Goal: Information Seeking & Learning: Learn about a topic

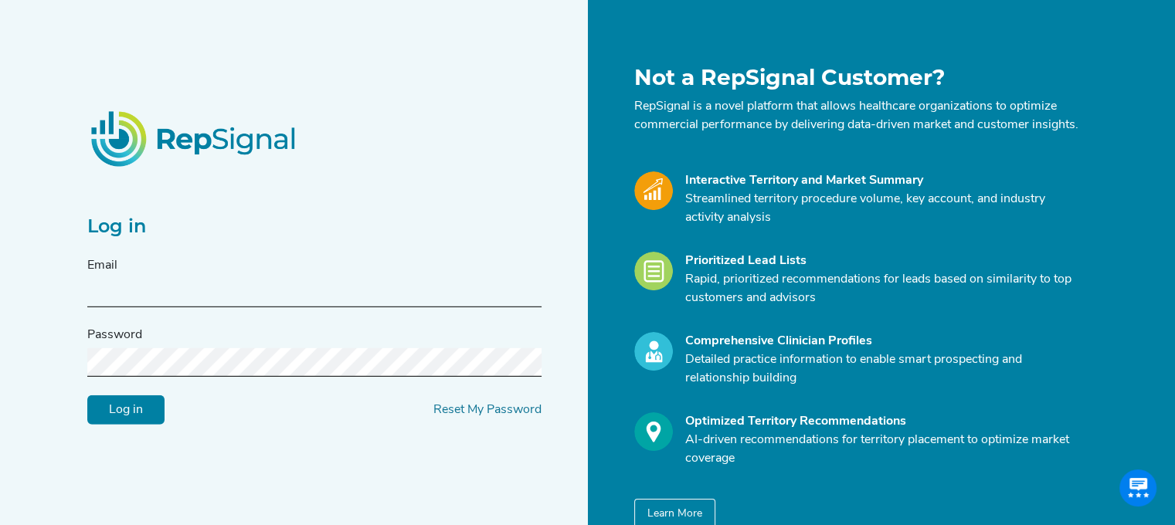
click at [228, 304] on input "text" at bounding box center [314, 293] width 454 height 29
type input "rebecca.l.wendela@medtronic.com"
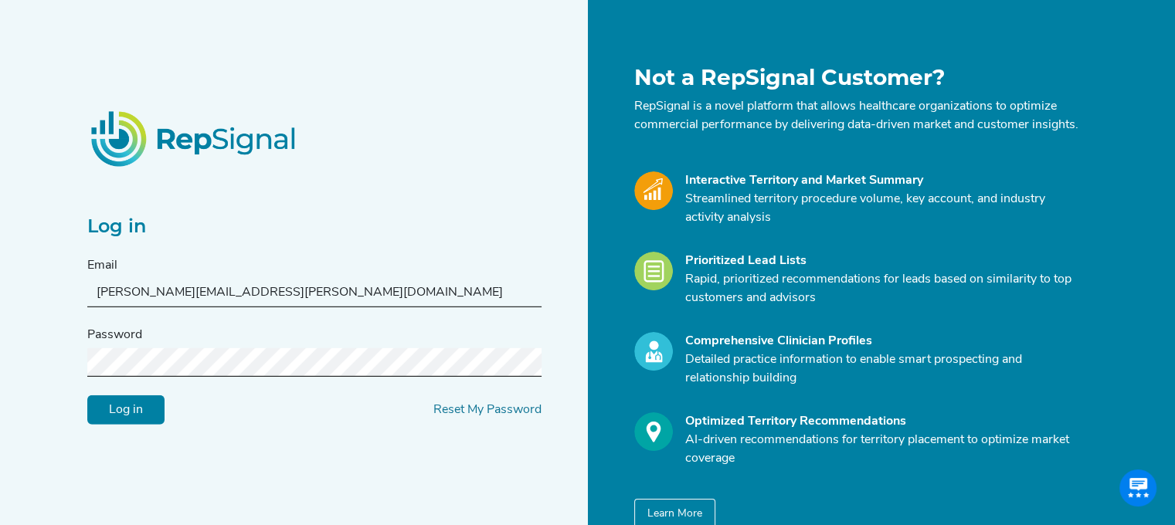
click at [134, 425] on input "Log in" at bounding box center [125, 410] width 77 height 29
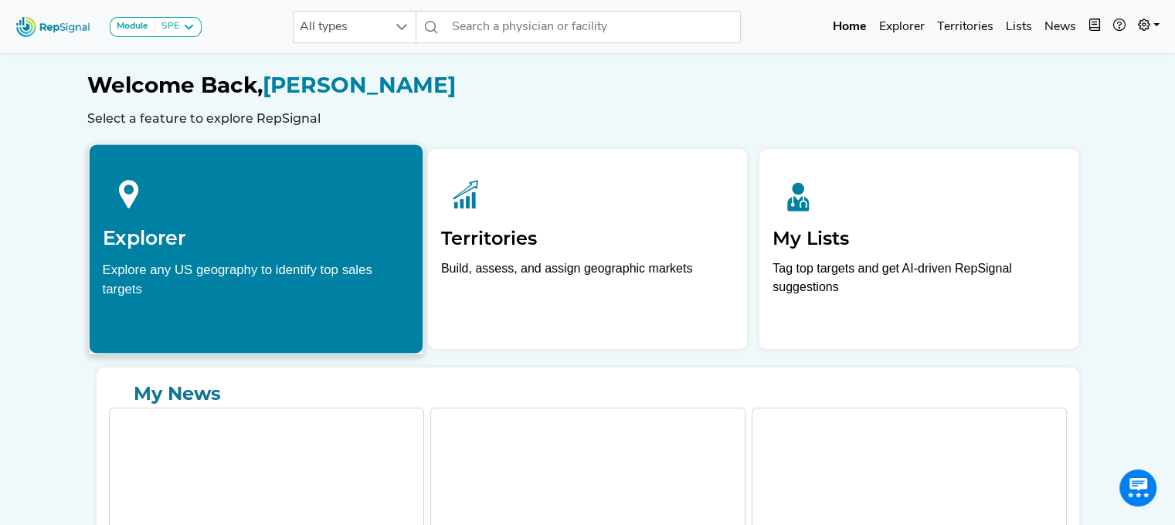
click at [189, 248] on h2 "Explorer" at bounding box center [256, 237] width 308 height 23
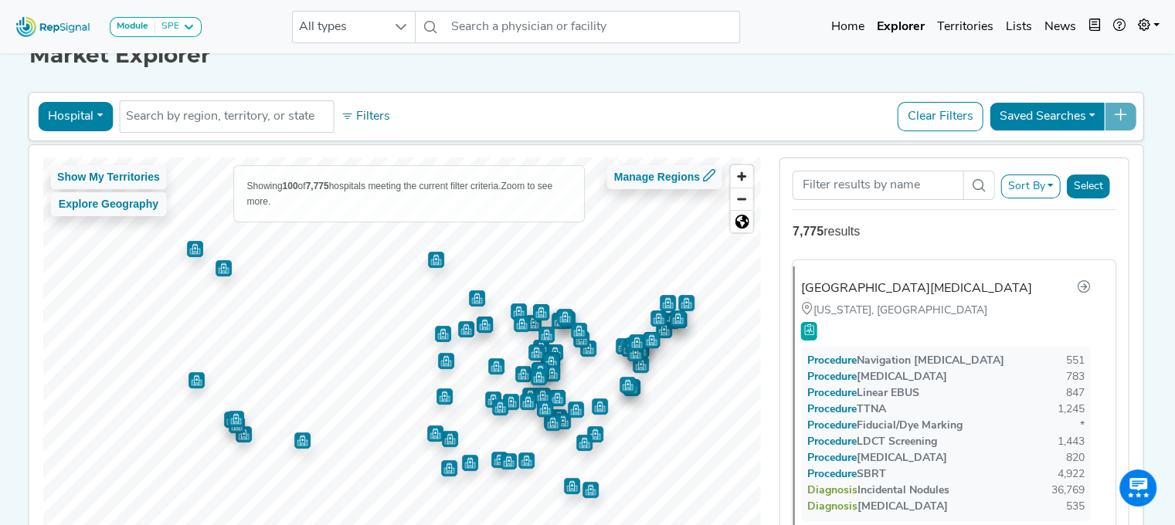
scroll to position [27, 0]
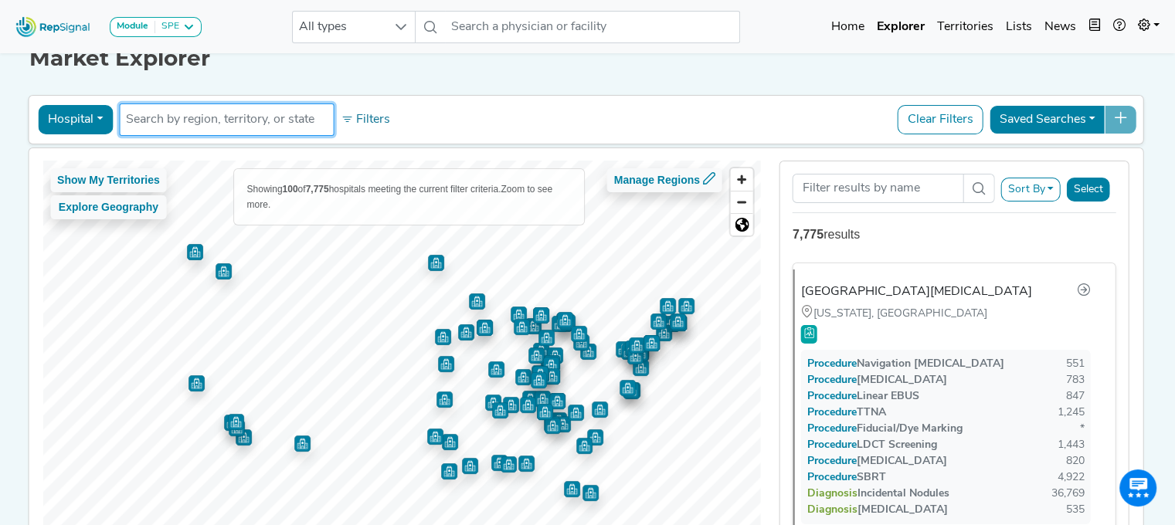
click at [232, 119] on input "text" at bounding box center [226, 120] width 201 height 19
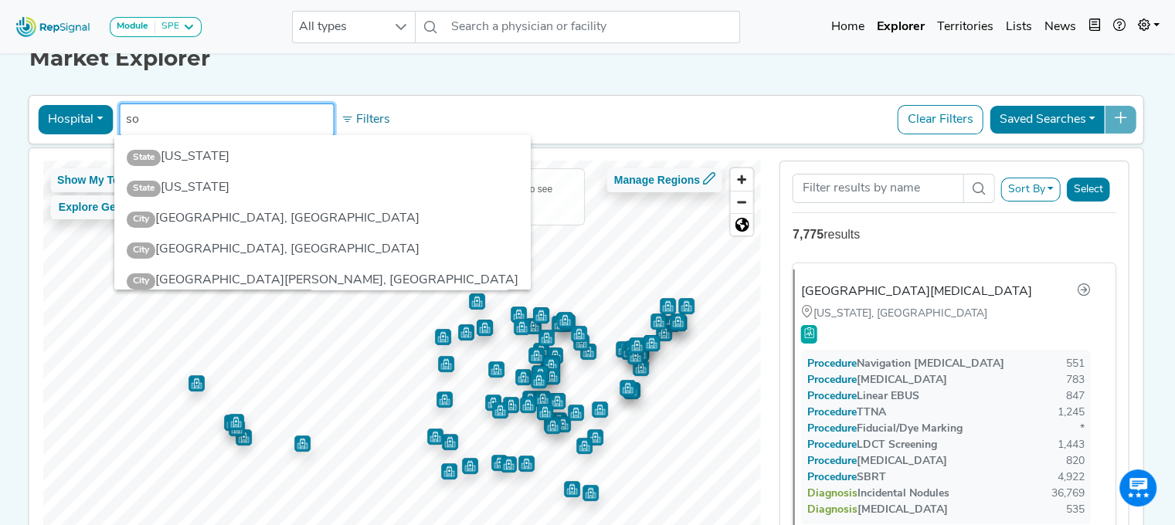
type input "s"
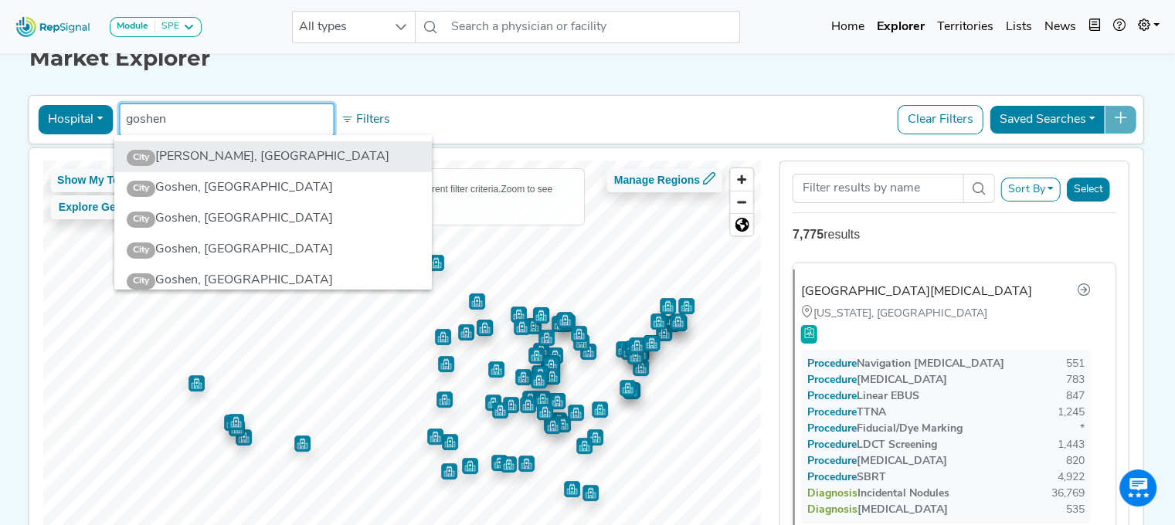
type input "goshen"
click at [198, 164] on li "City Goshen, IN" at bounding box center [273, 156] width 318 height 31
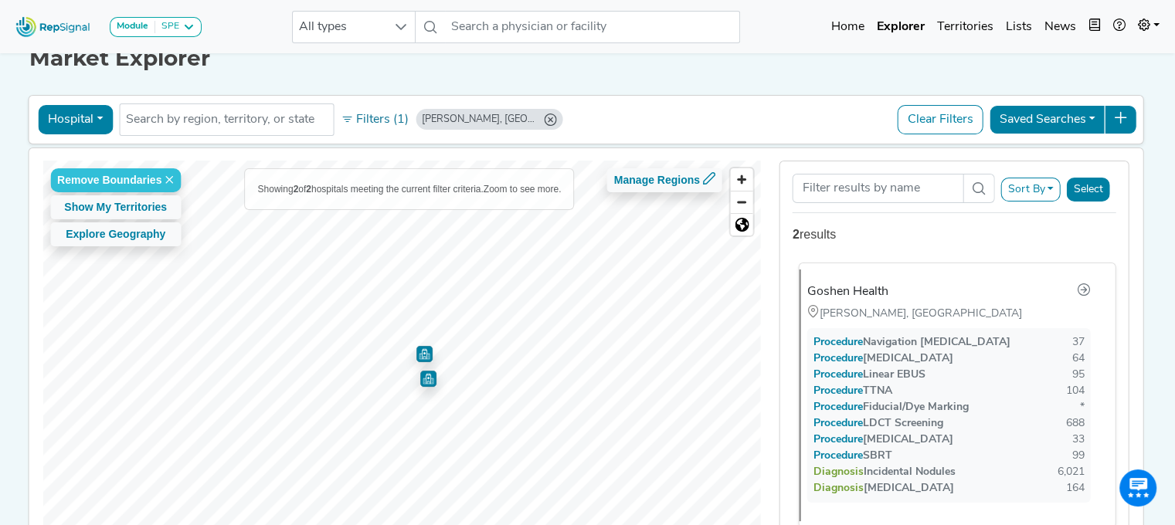
click at [863, 283] on div "Goshen Health" at bounding box center [848, 292] width 81 height 19
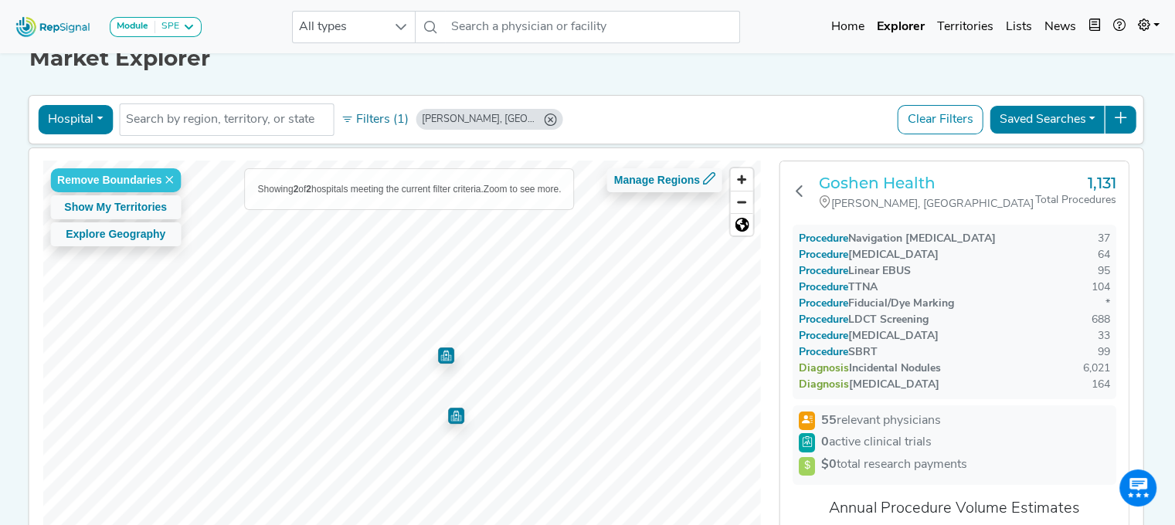
click at [839, 187] on h3 "Goshen Health" at bounding box center [927, 183] width 216 height 19
click at [163, 117] on input "text" at bounding box center [226, 120] width 201 height 19
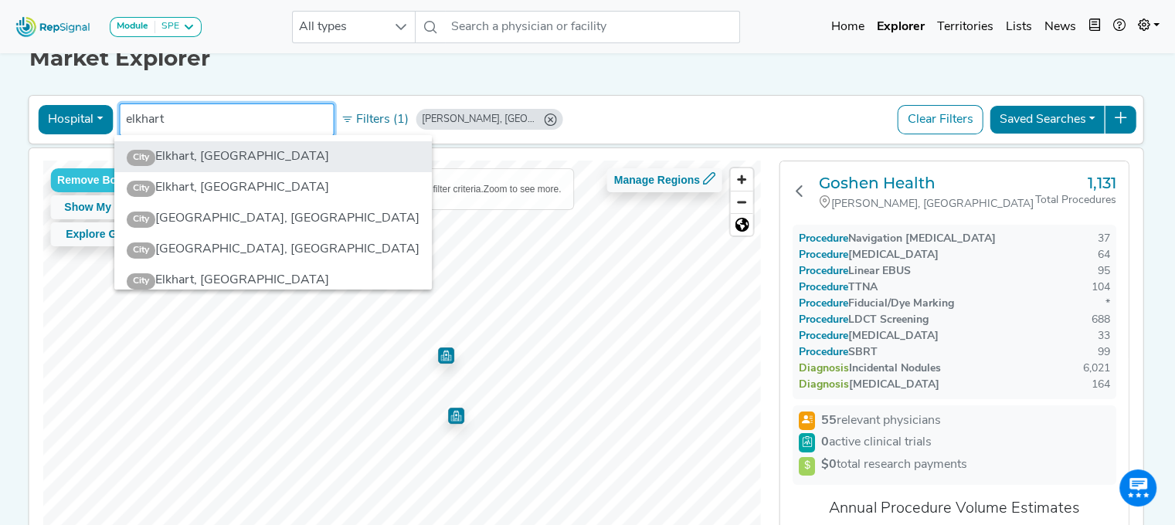
type input "elkhart"
click at [195, 159] on li "City Elkhart, IN" at bounding box center [273, 156] width 318 height 31
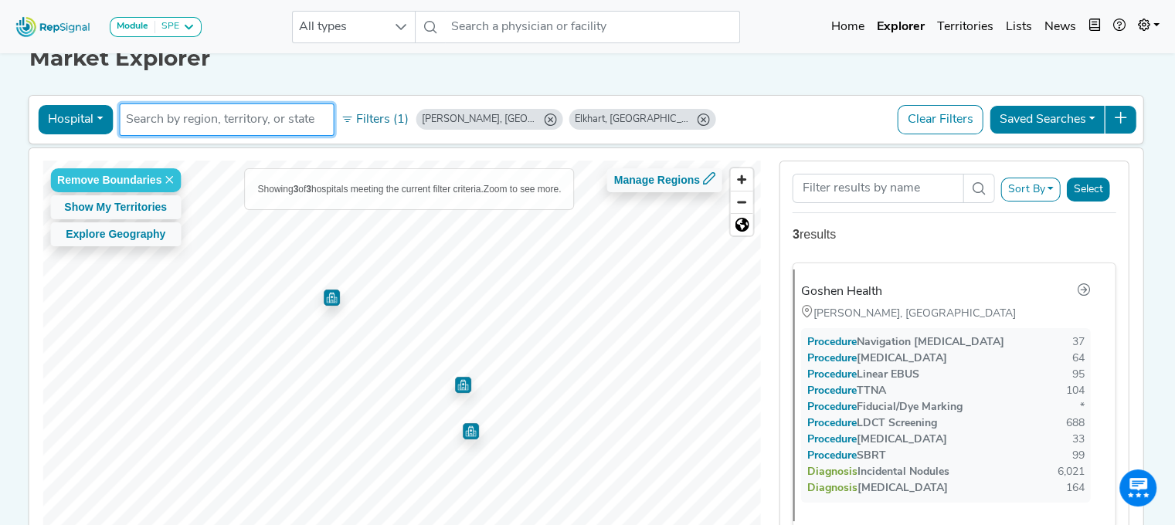
click at [326, 296] on img "Map marker" at bounding box center [332, 298] width 16 height 16
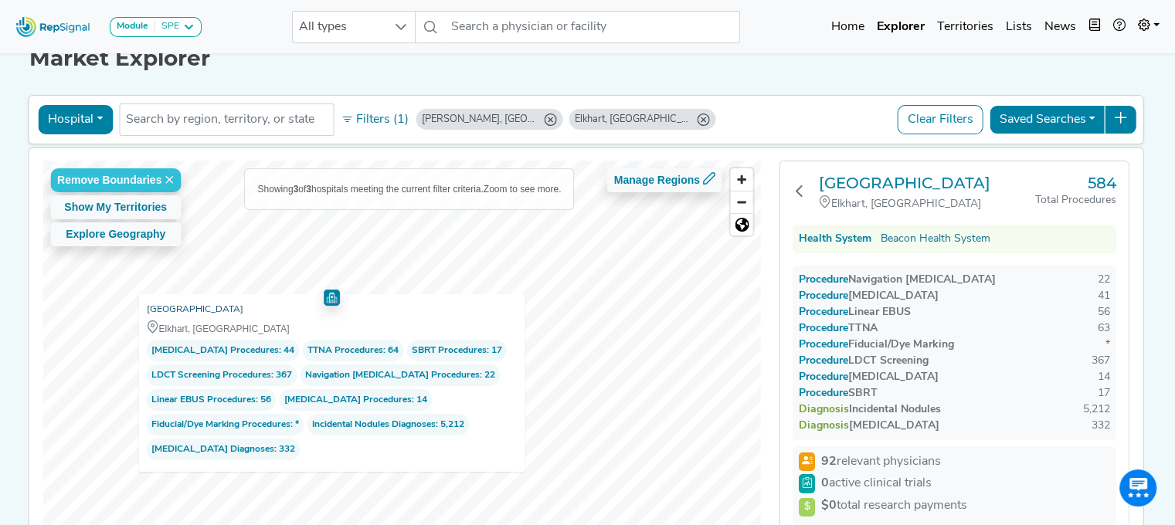
click at [233, 305] on link "[GEOGRAPHIC_DATA]" at bounding box center [194, 309] width 97 height 15
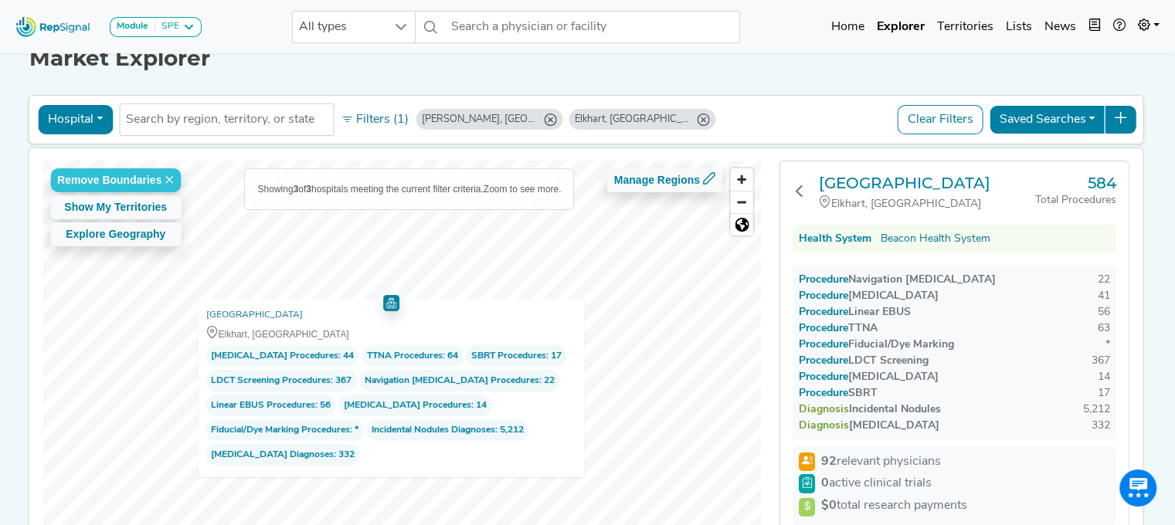
click at [510, 312] on div "[GEOGRAPHIC_DATA]" at bounding box center [391, 315] width 371 height 15
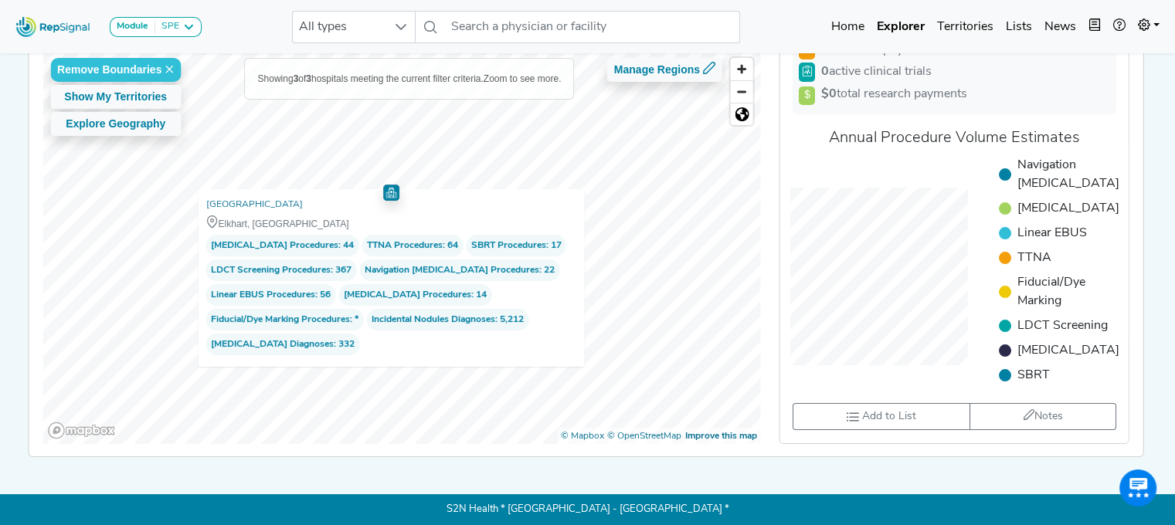
scroll to position [0, 0]
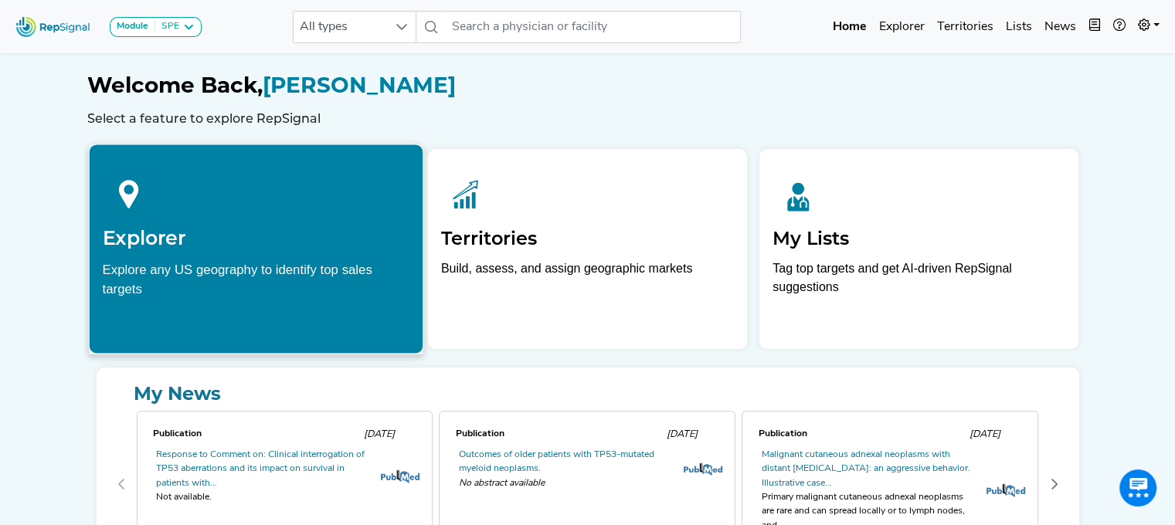
click at [201, 194] on div at bounding box center [256, 192] width 308 height 69
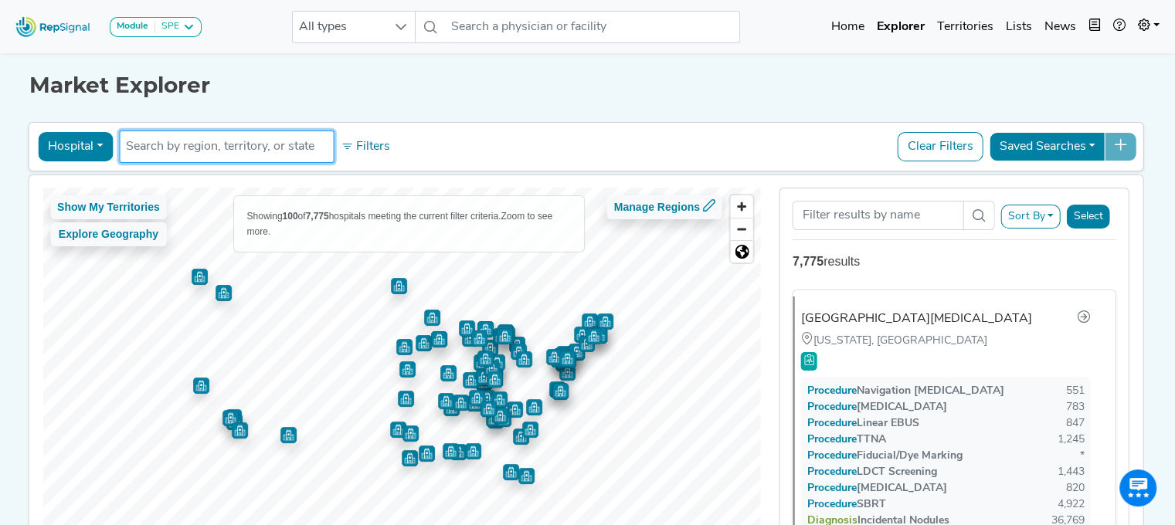
click at [189, 141] on input "text" at bounding box center [226, 147] width 201 height 19
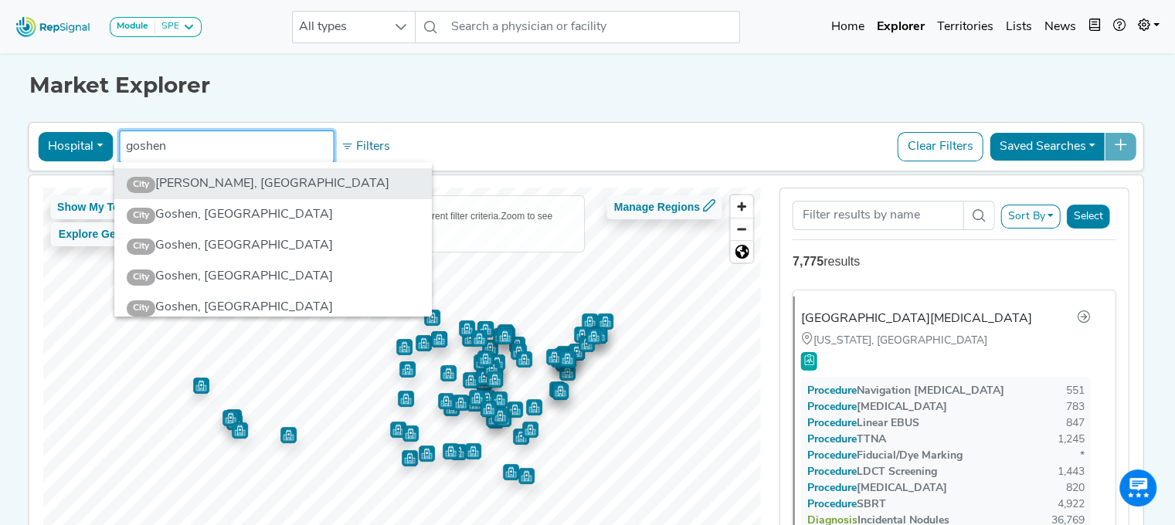
type input "goshen"
click at [201, 185] on li "City Goshen, IN" at bounding box center [273, 183] width 318 height 31
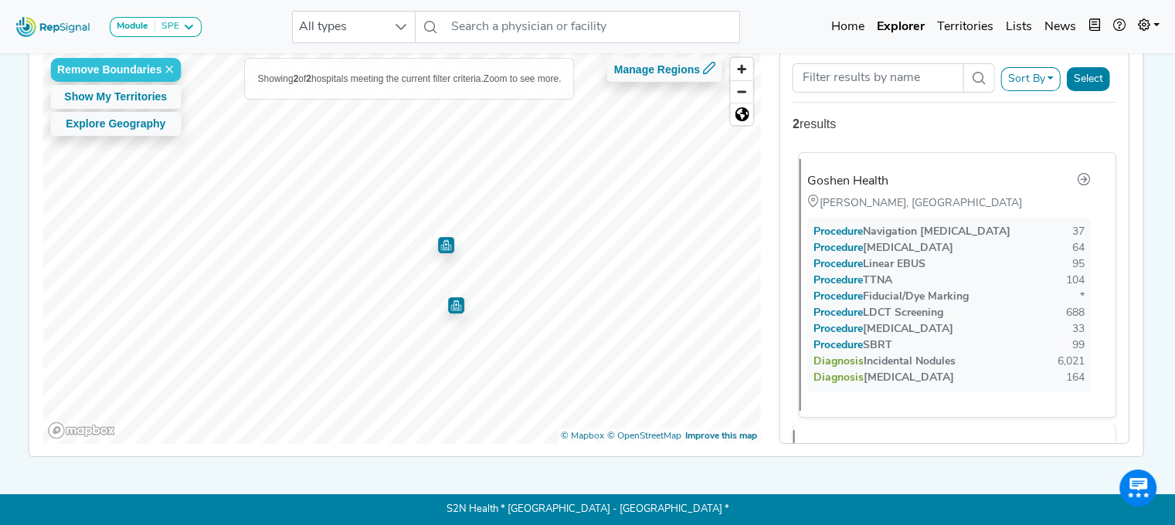
click at [849, 172] on div "Goshen Health" at bounding box center [848, 181] width 81 height 19
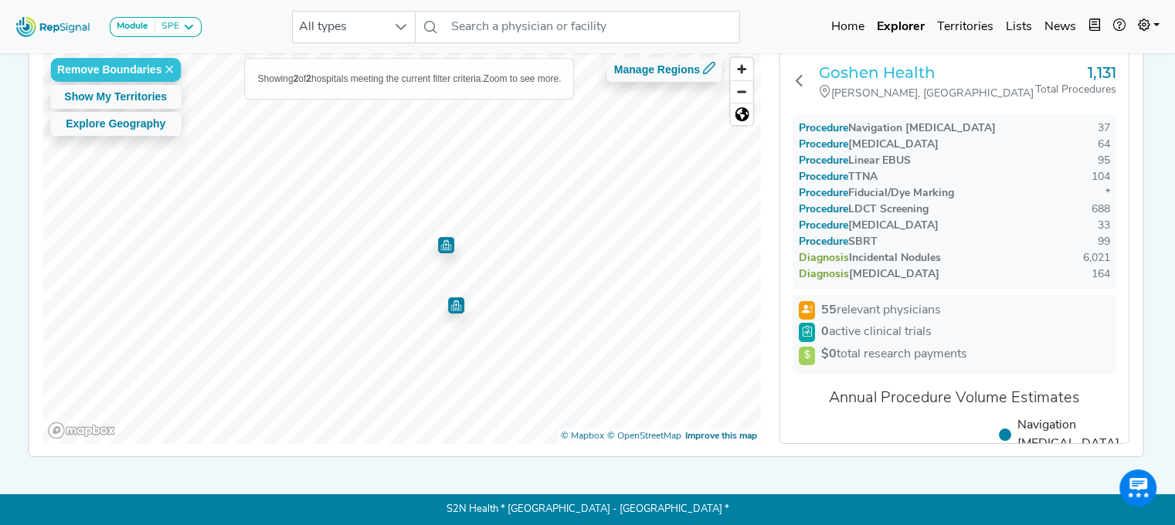
click at [866, 68] on h3 "Goshen Health" at bounding box center [927, 72] width 216 height 19
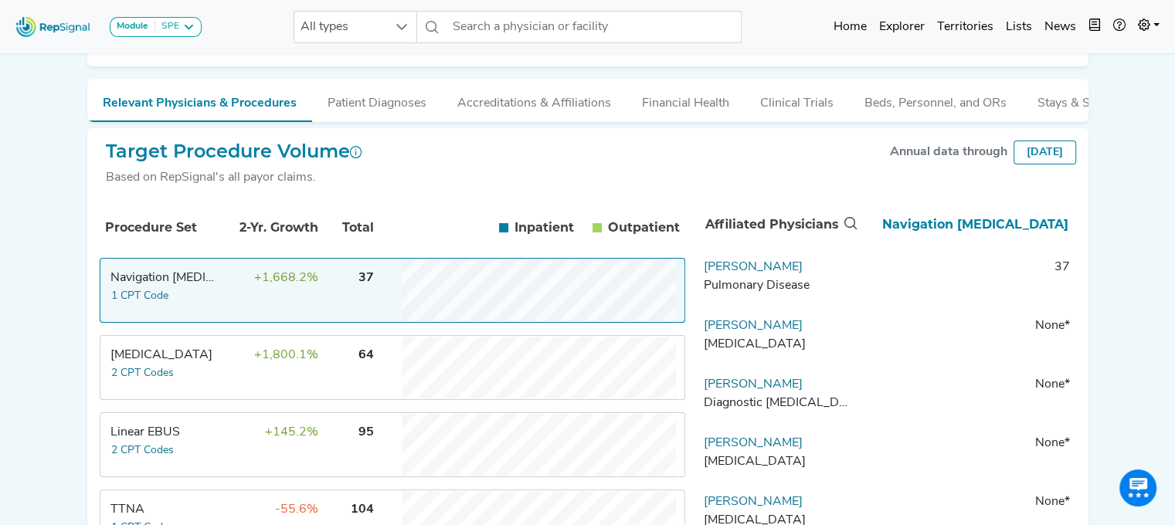
scroll to position [176, 0]
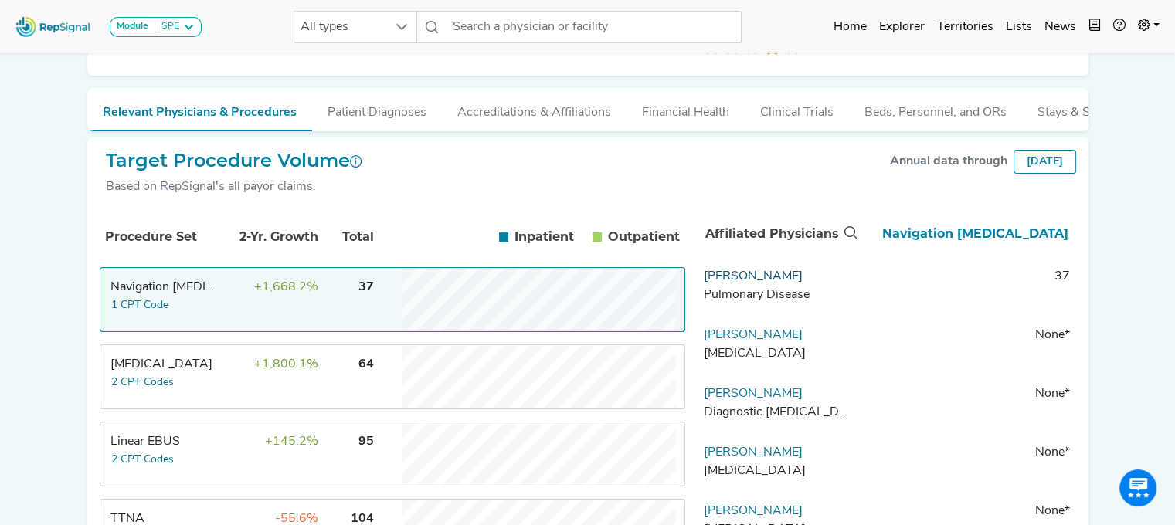
click at [761, 283] on link "Muhammad Bostaji" at bounding box center [753, 276] width 99 height 12
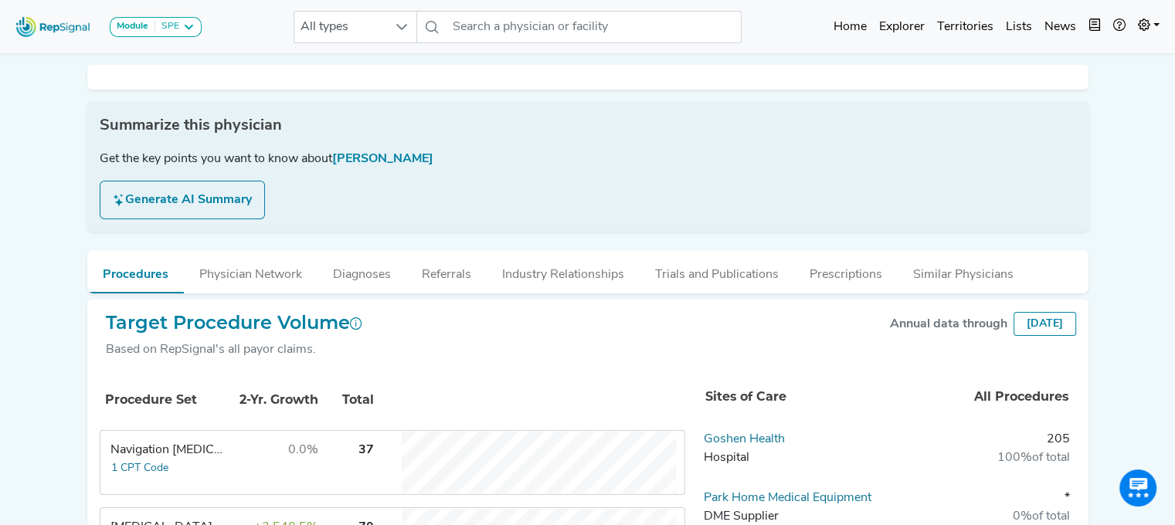
click at [580, 90] on div at bounding box center [588, 77] width 1002 height 25
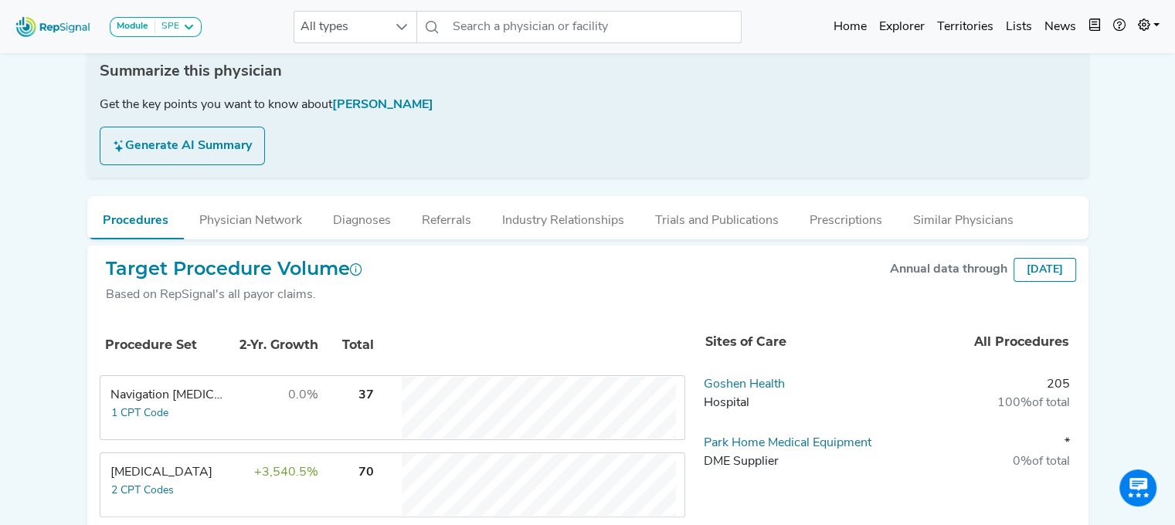
scroll to position [260, 0]
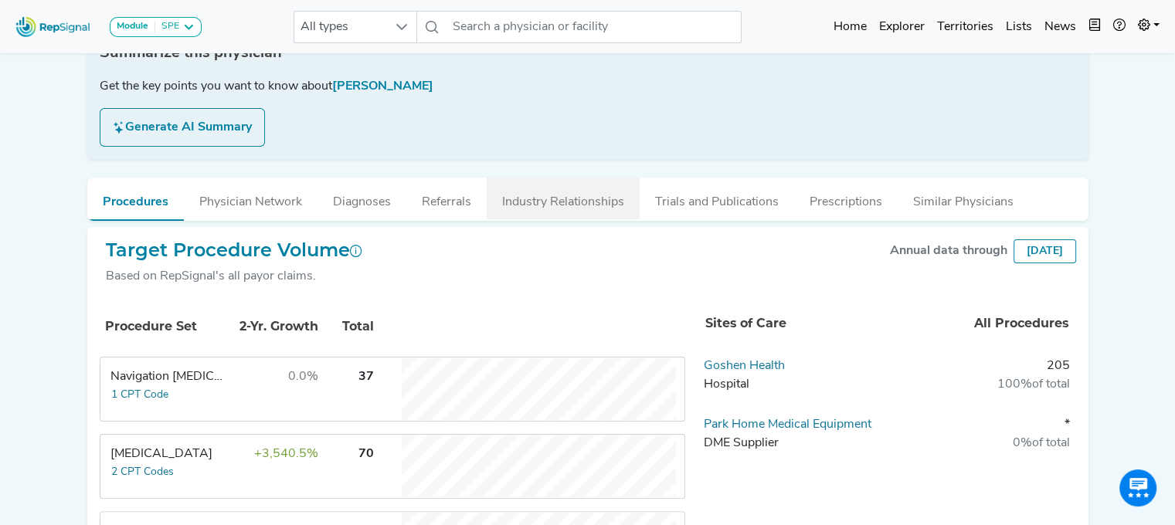
click at [584, 199] on button "Industry Relationships" at bounding box center [563, 199] width 153 height 42
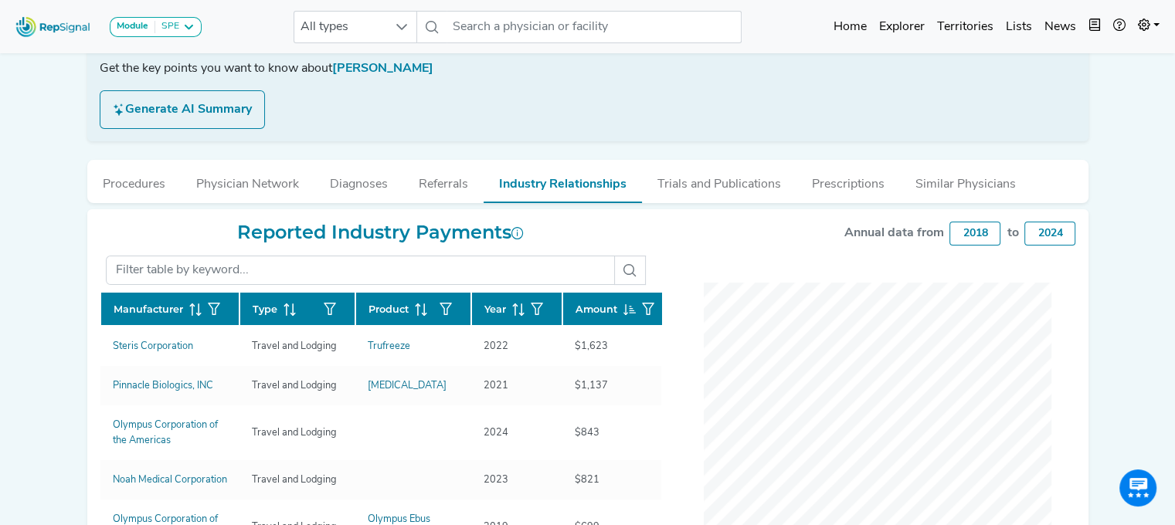
scroll to position [272, 0]
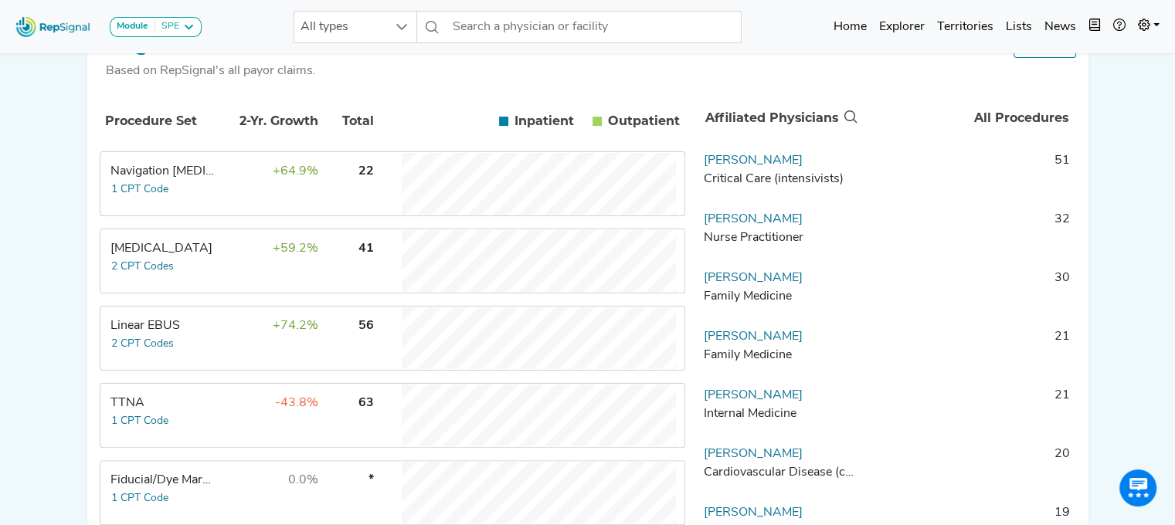
scroll to position [291, 0]
click at [779, 168] on link "[PERSON_NAME]" at bounding box center [753, 162] width 99 height 12
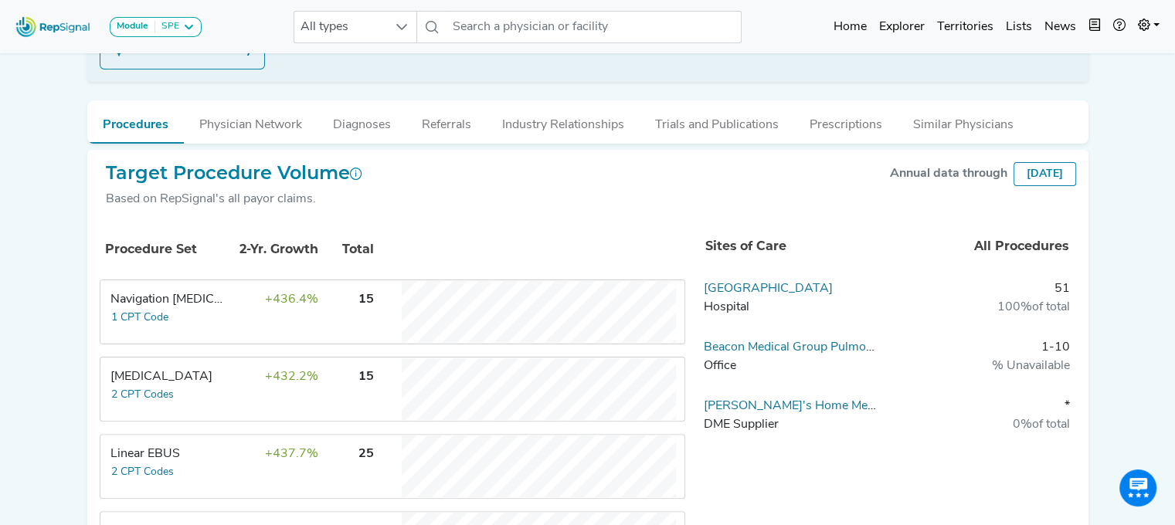
scroll to position [312, 0]
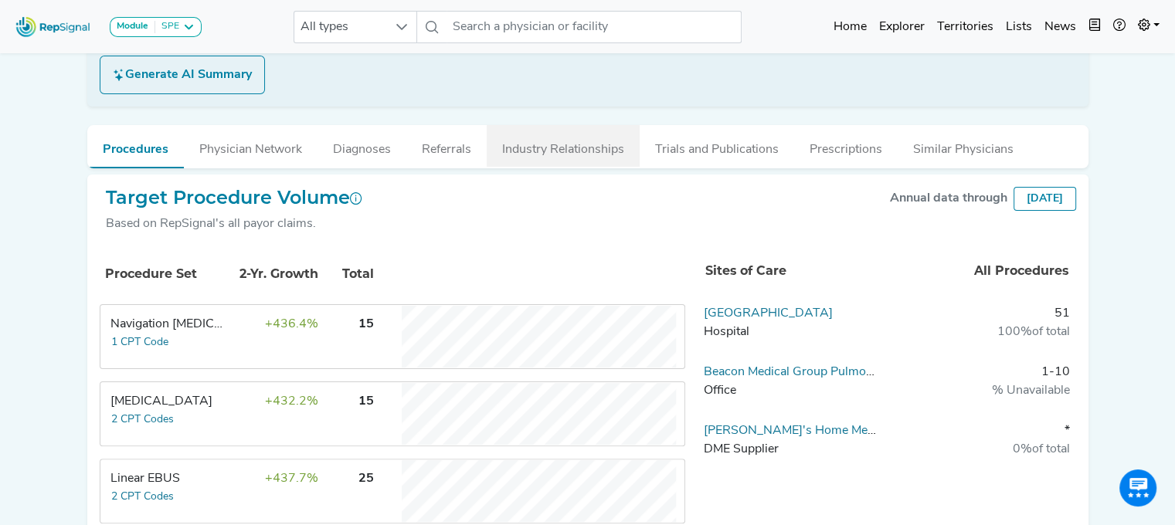
click at [580, 161] on button "Industry Relationships" at bounding box center [563, 146] width 153 height 42
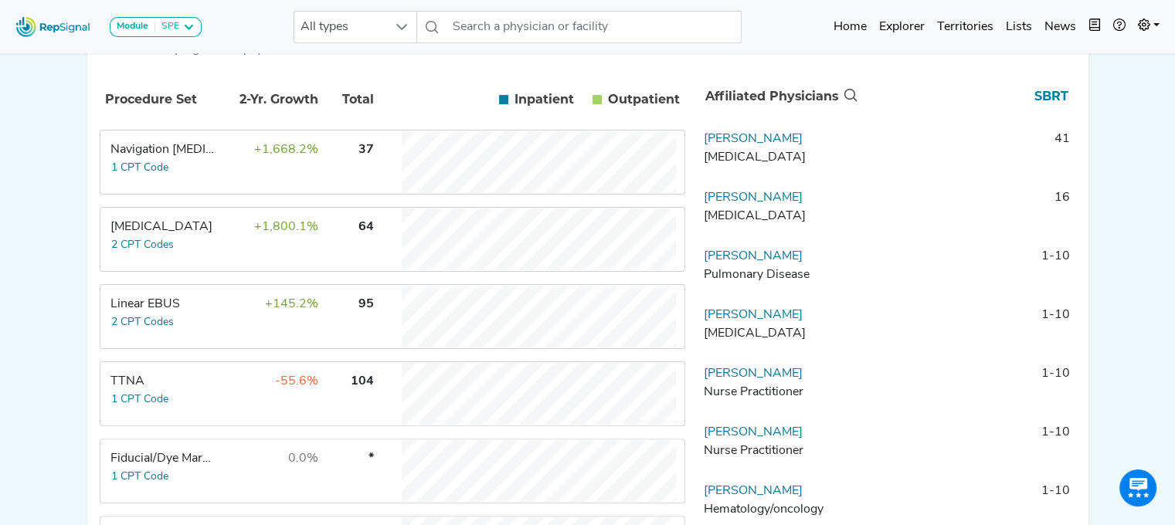
scroll to position [294, 0]
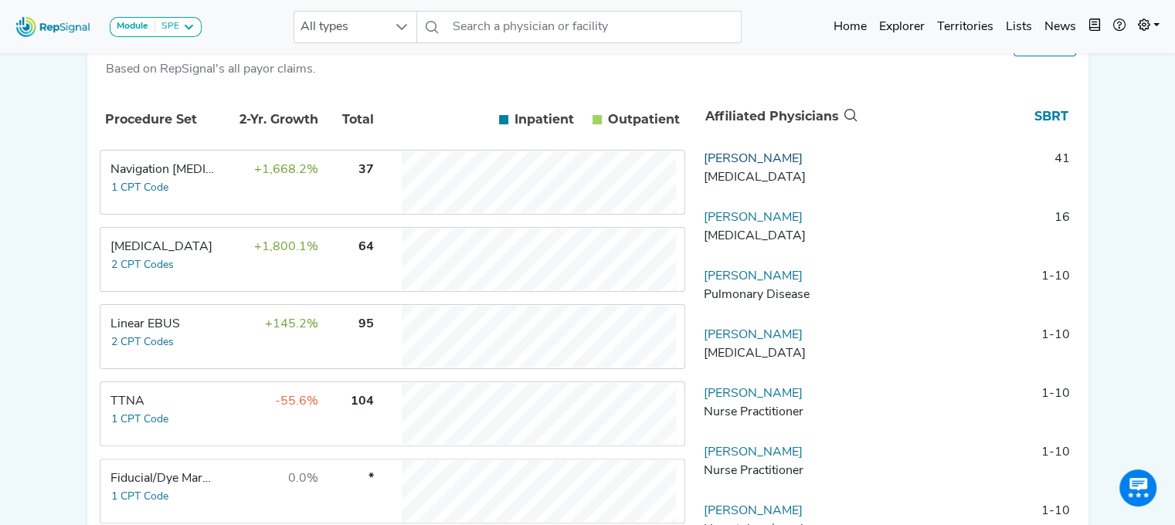
click at [719, 165] on link "Houman Vaghefi" at bounding box center [753, 159] width 99 height 12
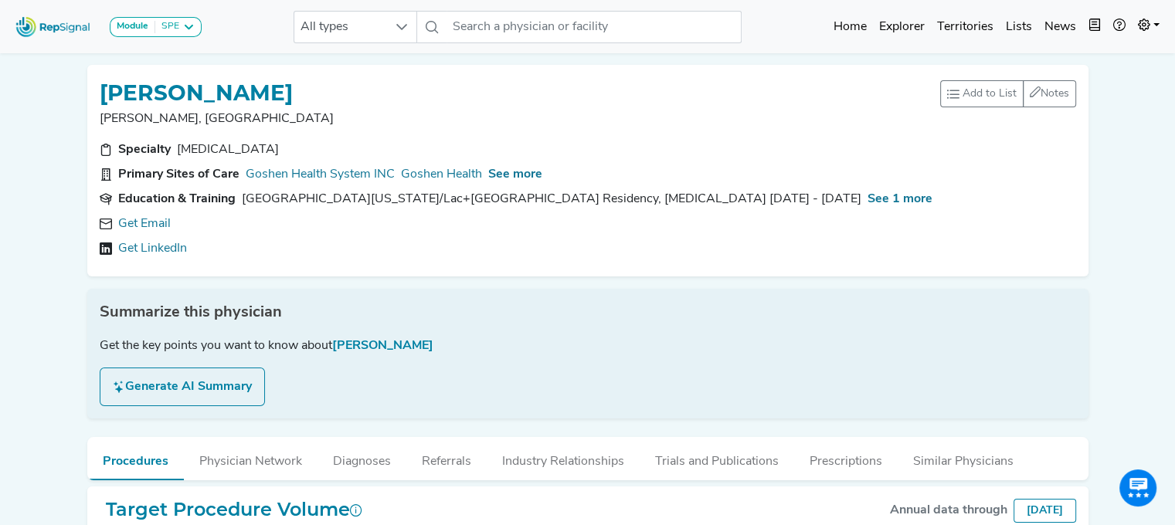
scroll to position [158, 0]
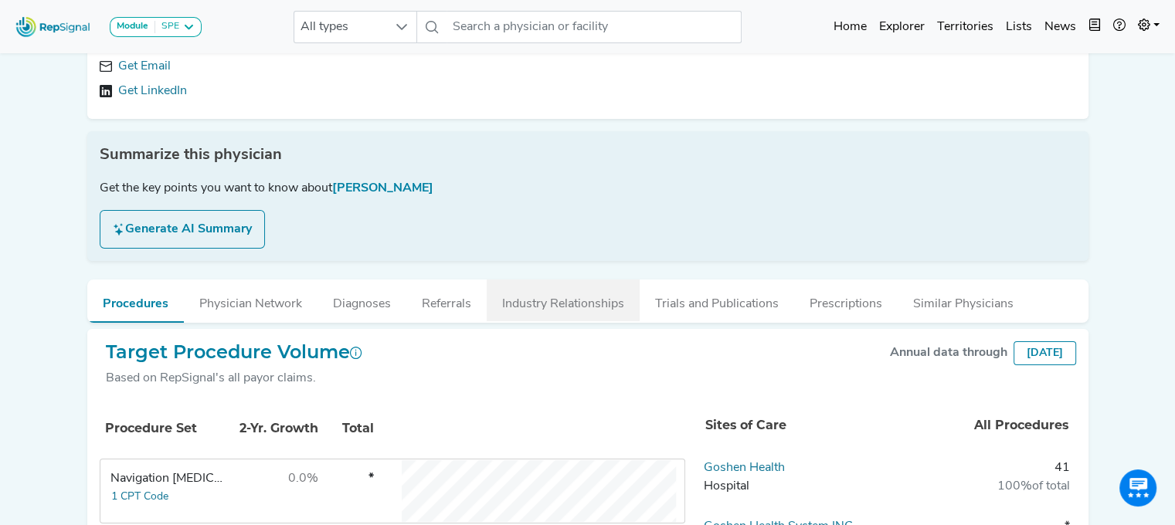
click at [559, 299] on button "Industry Relationships" at bounding box center [563, 301] width 153 height 42
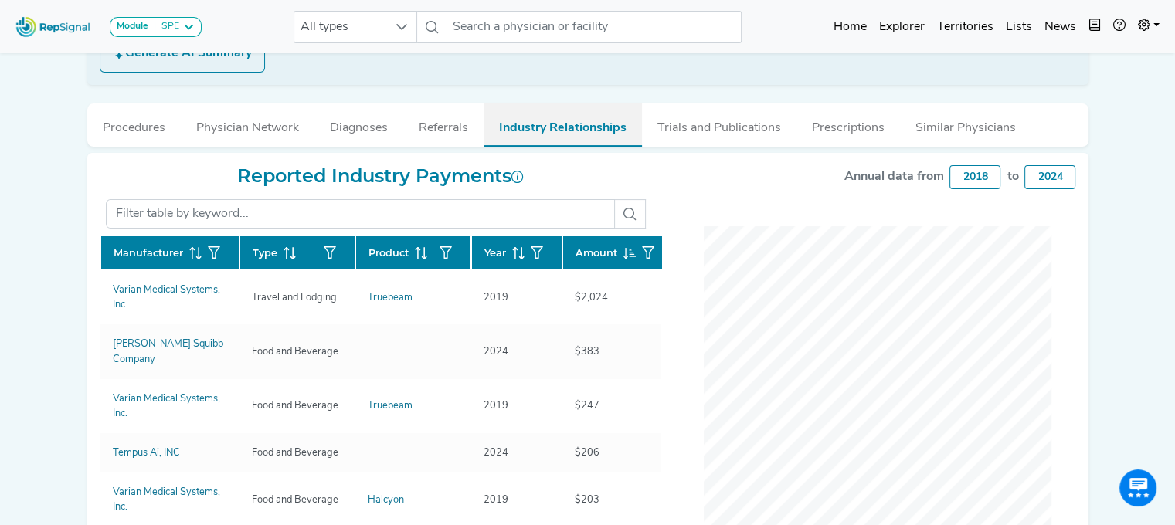
scroll to position [336, 0]
